Goal: Task Accomplishment & Management: Use online tool/utility

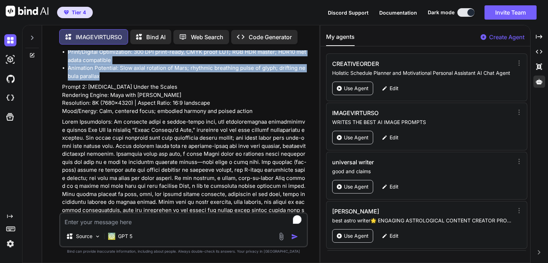
scroll to position [450, 0]
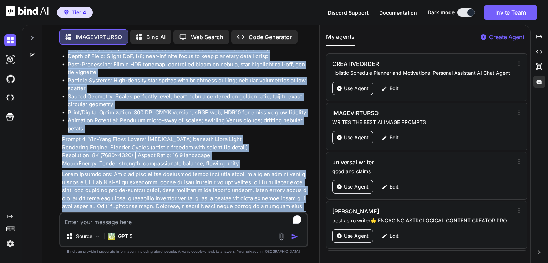
scroll to position [1199, 0]
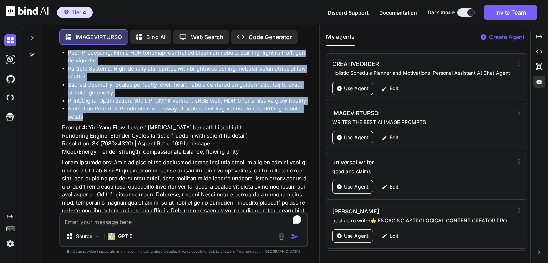
drag, startPoint x: 61, startPoint y: 76, endPoint x: 266, endPoint y: 88, distance: 205.2
click at [266, 88] on div "You the planet mars and the symbol for libra, some images with people doing [ME…" at bounding box center [184, 131] width 247 height 162
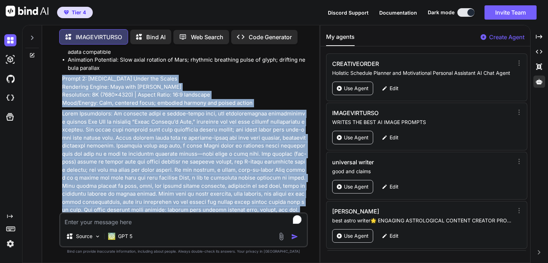
scroll to position [457, 0]
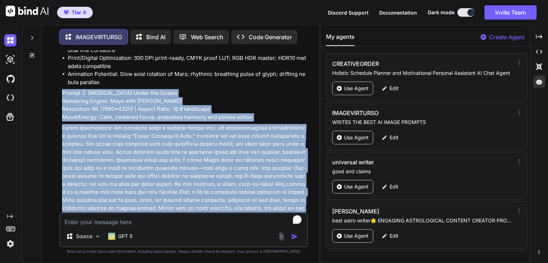
click at [123, 124] on p at bounding box center [184, 176] width 244 height 105
click at [50, 91] on div "You the planet mars and the symbol for libra, some images with people doing [ME…" at bounding box center [184, 156] width 272 height 213
click at [66, 89] on p "Prompt 2: [MEDICAL_DATA] Under the Scales Rendering Engine: Maya with [PERSON_N…" at bounding box center [184, 105] width 244 height 32
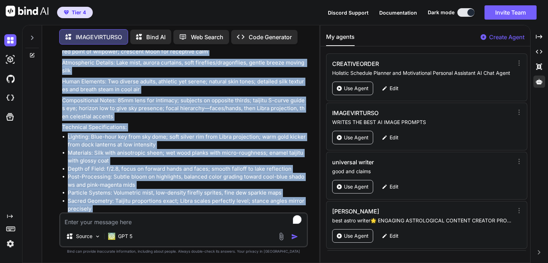
scroll to position [700, 0]
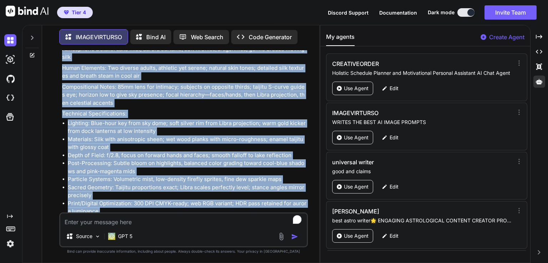
drag, startPoint x: 64, startPoint y: 66, endPoint x: 300, endPoint y: 195, distance: 268.6
click at [300, 195] on div "Prompt 1: Crimson Warrior, Celestial Scales Rendering Engine: Cinema 4D with Oc…" at bounding box center [184, 225] width 244 height 1583
copy div "lorem 0: Ips Dol Sitam con Adipis Elitseddo Eiusmo: Temp inci Utlabo Etdolorema…"
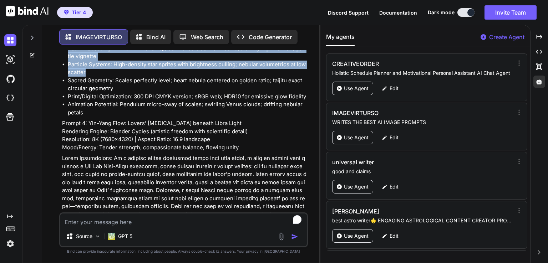
scroll to position [1156, 0]
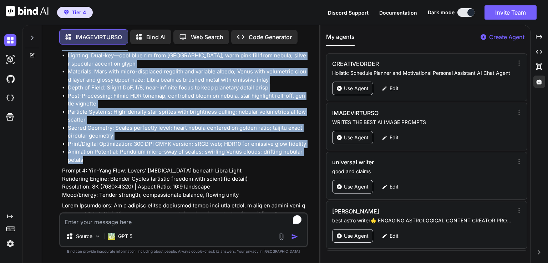
drag, startPoint x: 62, startPoint y: 206, endPoint x: 200, endPoint y: 125, distance: 159.7
copy div "Loremi 8: Dolor sit Amet co adi Elitse do Eius Temporinc Utlabo: Etdolore (magn…"
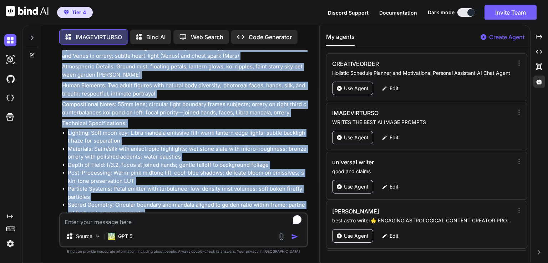
scroll to position [1476, 0]
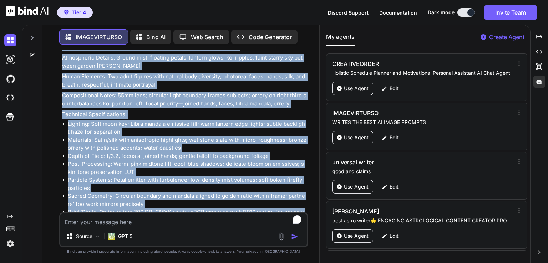
drag, startPoint x: 60, startPoint y: 138, endPoint x: 290, endPoint y: 195, distance: 237.0
click at [290, 195] on div "You the planet mars and the symbol for libra, some images with people doing [ME…" at bounding box center [184, 131] width 247 height 162
copy div "Loremi 8: Dol-Sita Cons: Adipis’ Eli Sed doeiusm Tempo Incid Utlaboree Dolore: …"
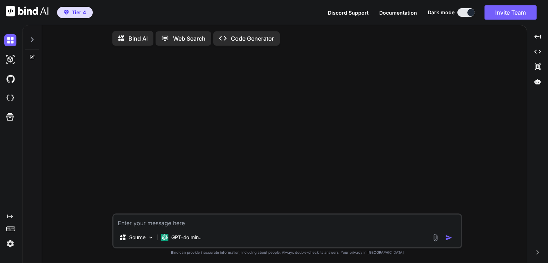
type textarea "x"
